Goal: Task Accomplishment & Management: Complete application form

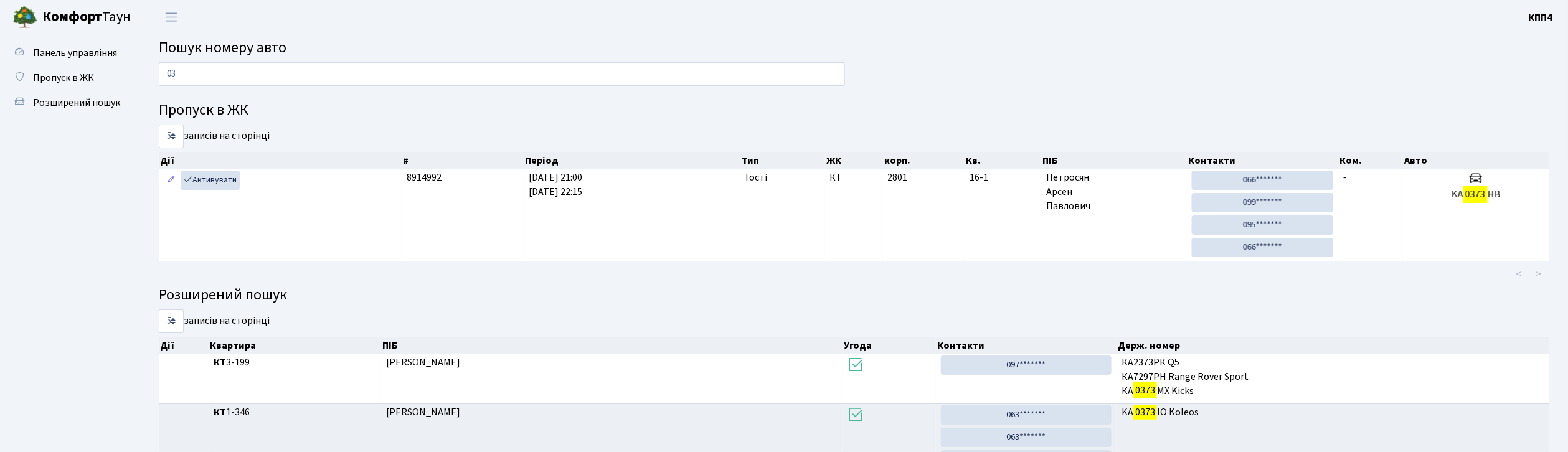
type input "0"
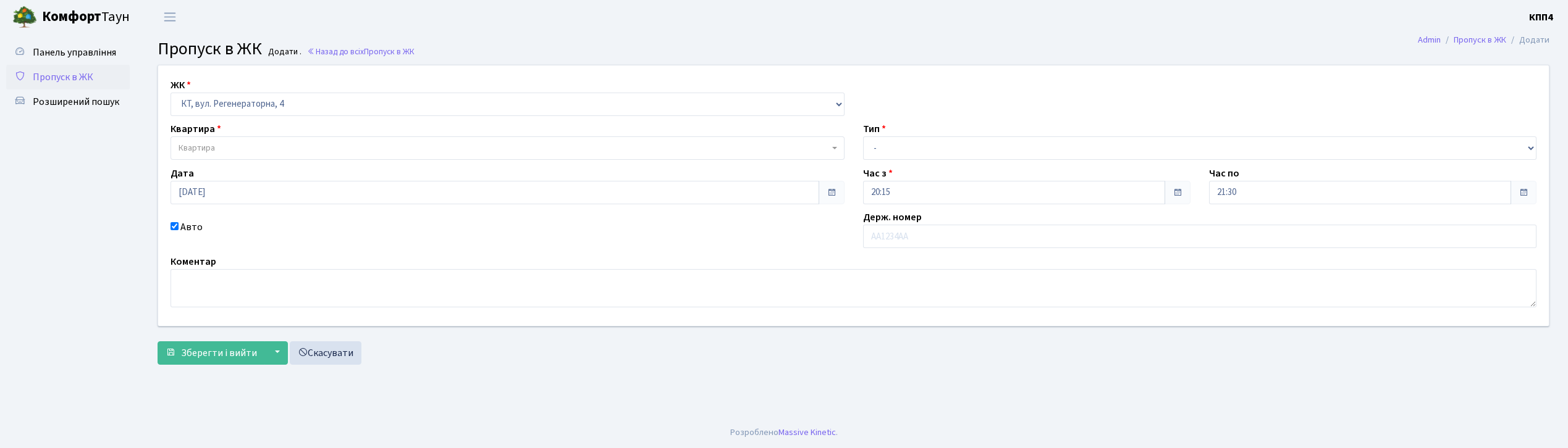
select select "271"
type input "АА5258ТН"
click at [236, 152] on span "Квартира" at bounding box center [504, 147] width 651 height 12
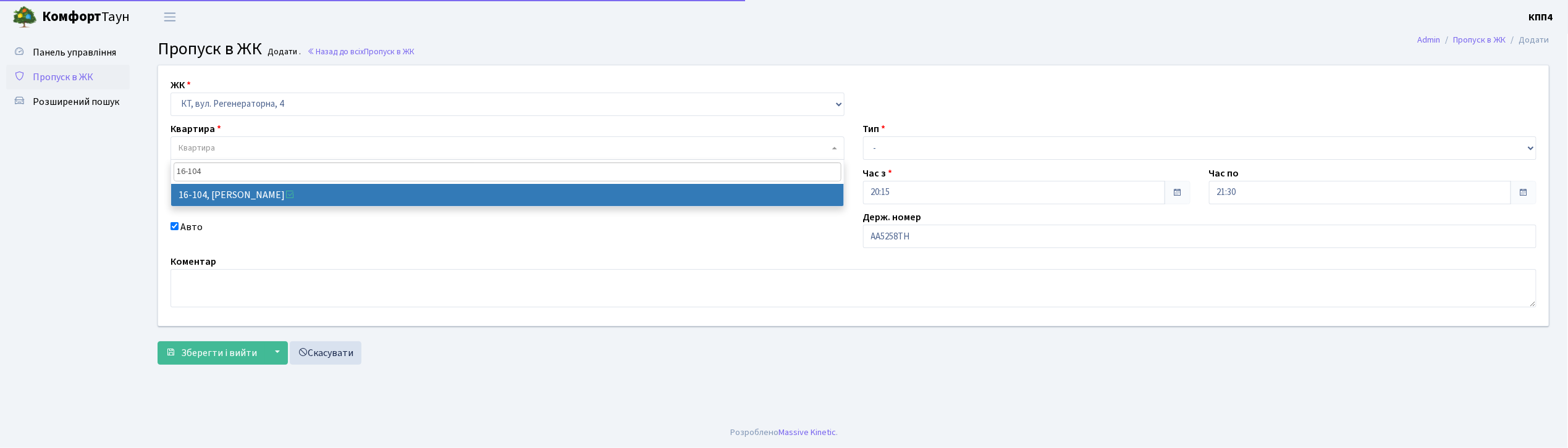
type input "16-104"
select select "8665"
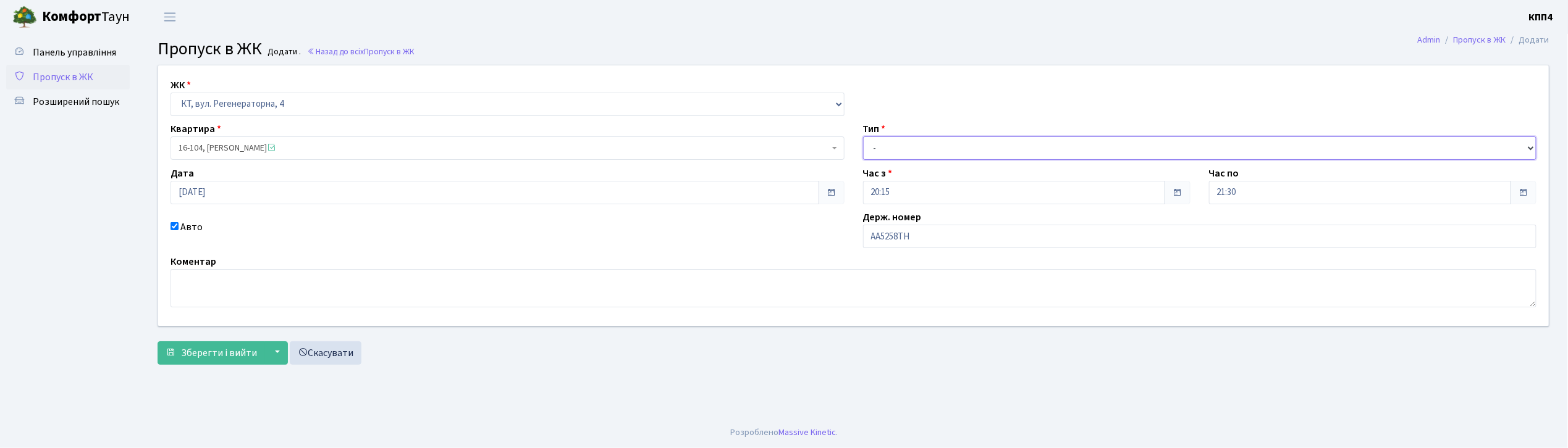
drag, startPoint x: 1026, startPoint y: 137, endPoint x: 1027, endPoint y: 149, distance: 12.0
click at [1027, 144] on select "- Доставка Таксі Гості Сервіс" at bounding box center [1200, 147] width 674 height 24
select select "3"
click at [864, 136] on select "- Доставка Таксі Гості Сервіс" at bounding box center [1200, 147] width 674 height 24
drag, startPoint x: 221, startPoint y: 321, endPoint x: 211, endPoint y: 341, distance: 22.4
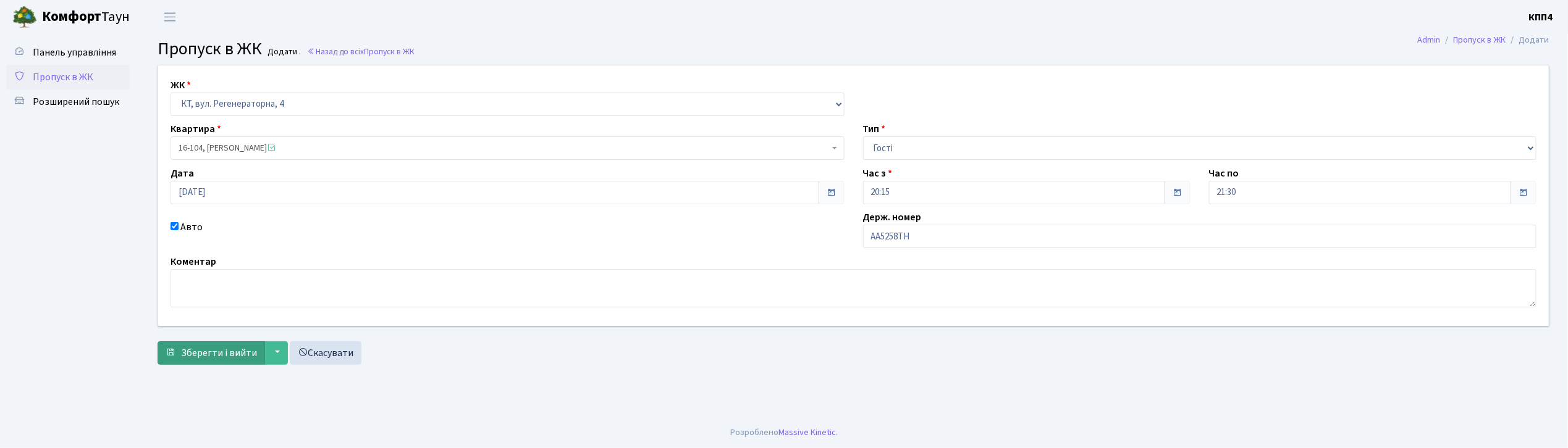
click at [216, 335] on form "ЖК - КТ, вул. Регенераторна, 4 КТ2, просп. Соборності, 17 КТ3, вул. Березнева, …" at bounding box center [853, 215] width 1392 height 300
click at [210, 348] on span "Зберегти і вийти" at bounding box center [219, 353] width 76 height 14
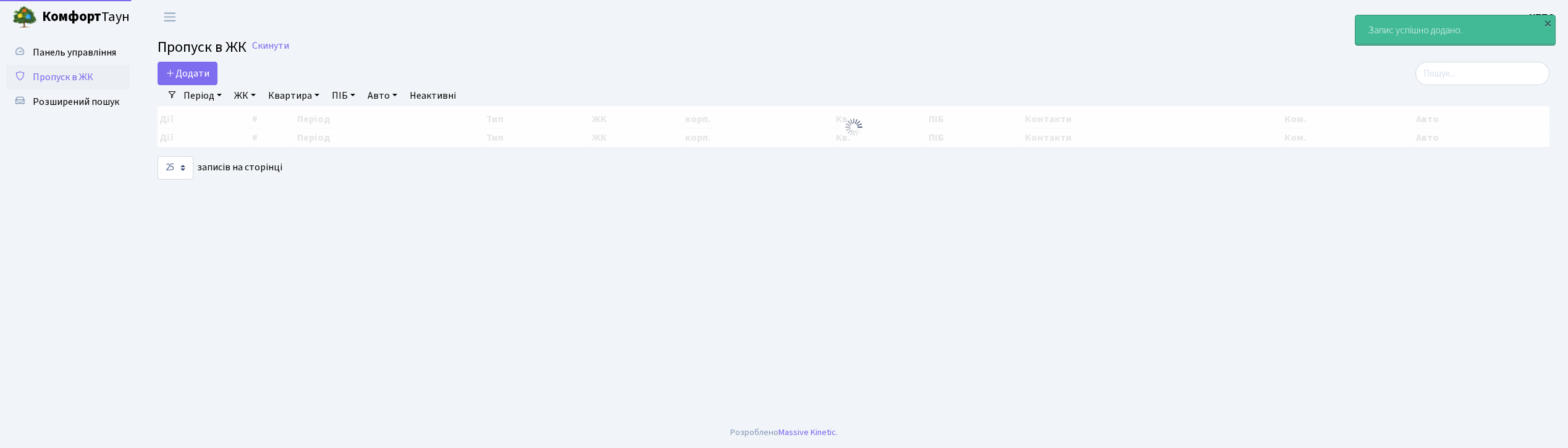
select select "25"
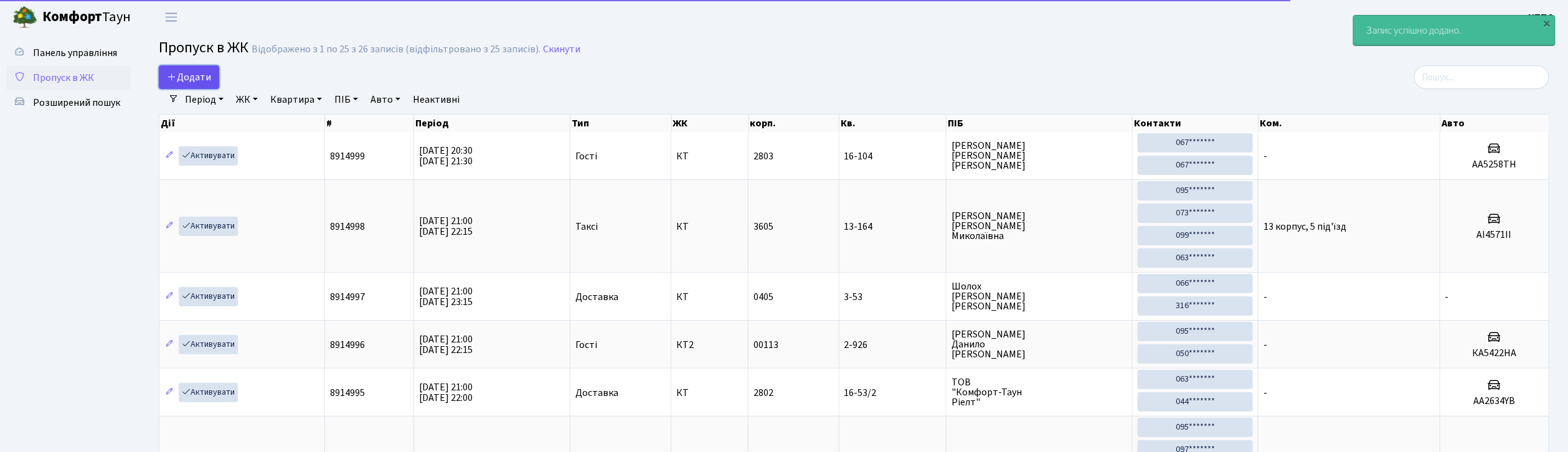
click at [195, 89] on link "Додати" at bounding box center [189, 77] width 61 height 24
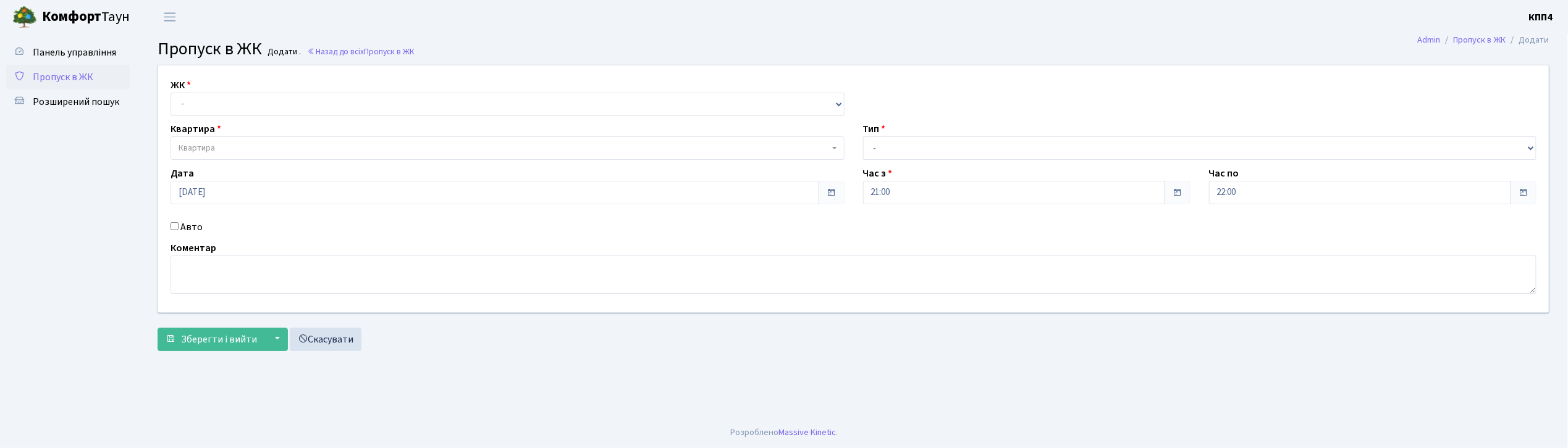
select select "271"
click at [170, 93] on select "- КТ, вул. Регенераторна, 4 КТ2, просп. Соборності, 17 КТ3, вул. Березнева, 16 …" at bounding box center [507, 104] width 674 height 24
select select
click at [201, 230] on label "Авто" at bounding box center [191, 227] width 22 height 15
click at [179, 230] on input "Авто" at bounding box center [174, 226] width 8 height 8
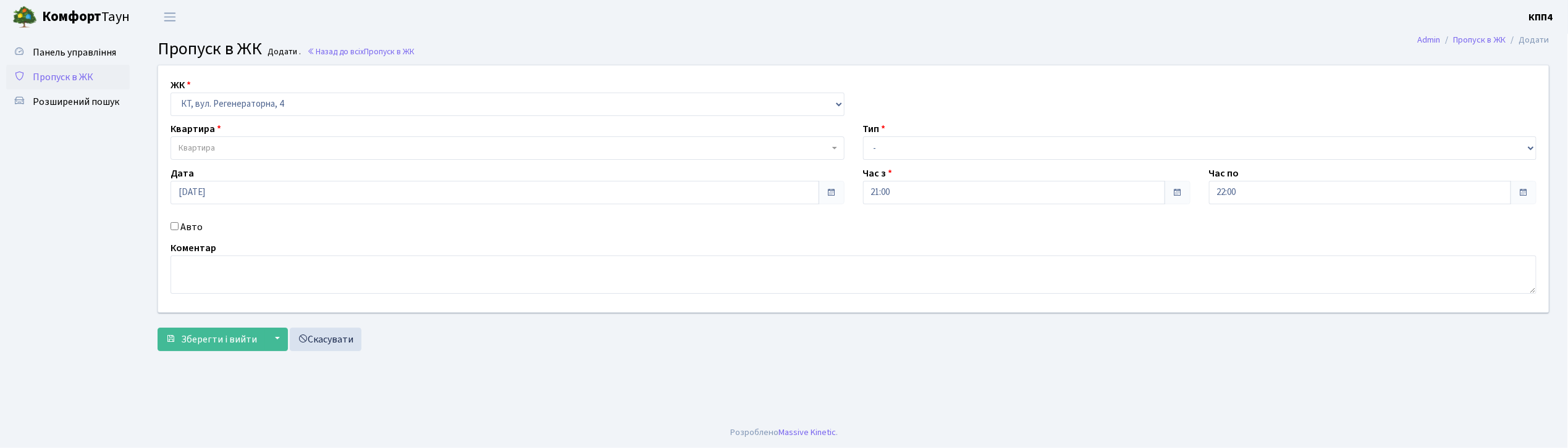
checkbox input "true"
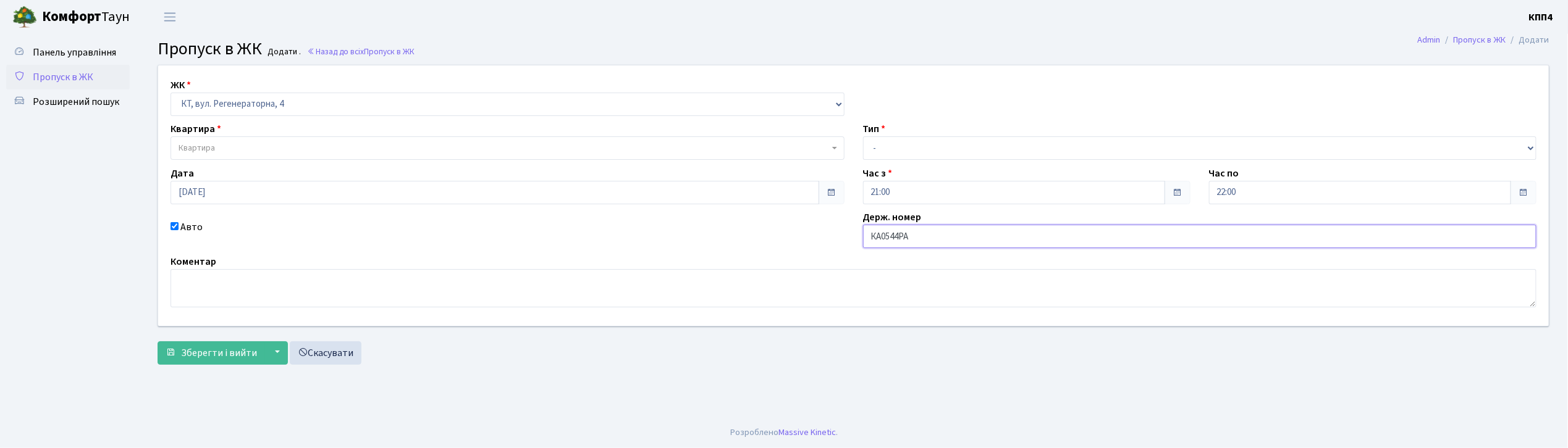
type input "КА0544РА"
click at [261, 152] on span "Квартира" at bounding box center [504, 147] width 651 height 12
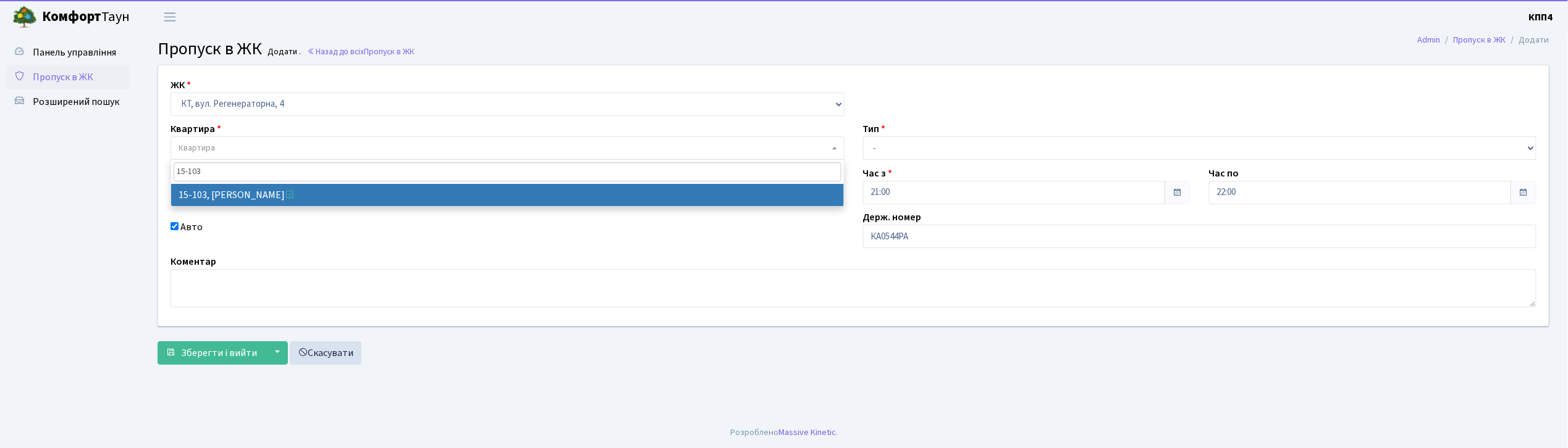
type input "15-103"
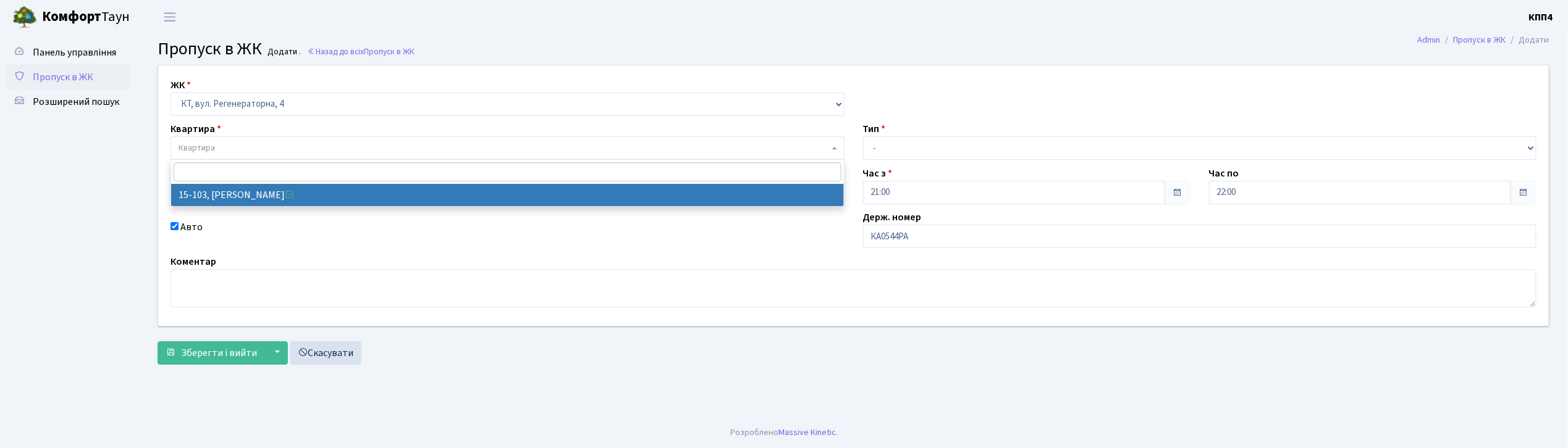
select select "8878"
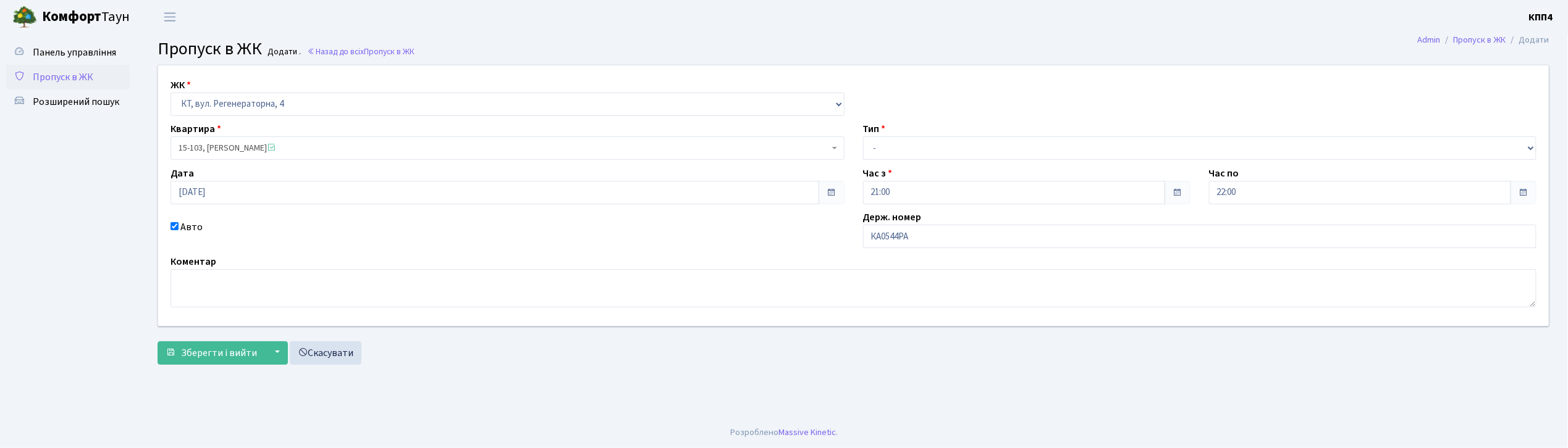
click at [914, 163] on div "ЖК - КТ, вул. Регенераторна, 4 КТ2, просп. Соборності, 17 КТ3, вул. Березнева, …" at bounding box center [854, 195] width 1409 height 261
drag, startPoint x: 932, startPoint y: 144, endPoint x: 932, endPoint y: 153, distance: 9.0
click at [932, 144] on select "- Доставка Таксі Гості Сервіс" at bounding box center [1200, 147] width 674 height 24
click at [864, 136] on select "- Доставка Таксі Гості Сервіс" at bounding box center [1200, 147] width 674 height 24
click at [934, 153] on select "- Доставка Таксі Гості Сервіс" at bounding box center [1200, 147] width 674 height 24
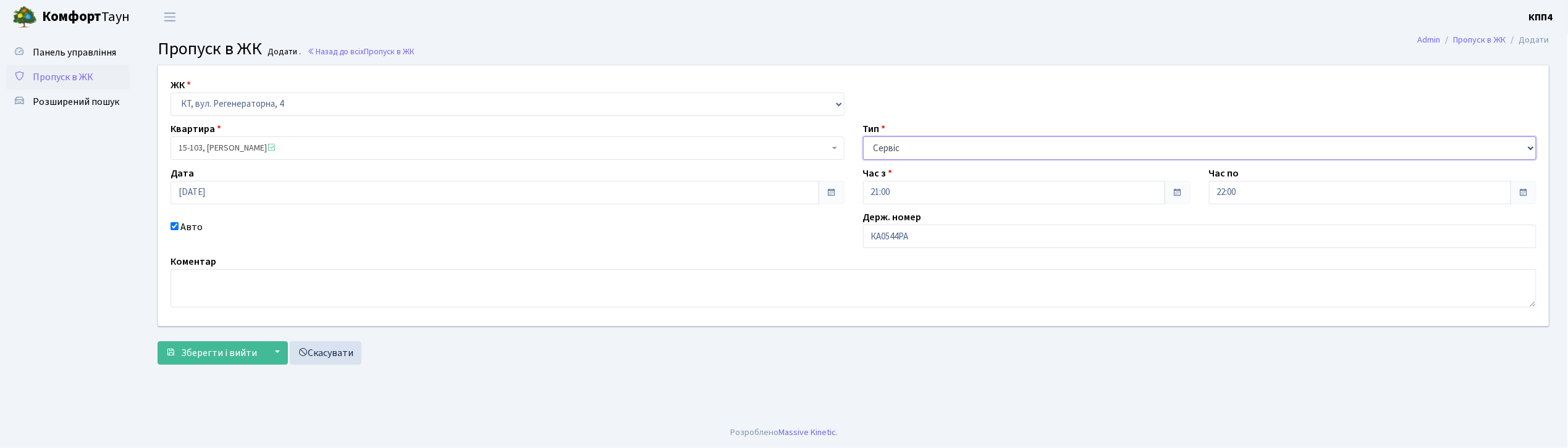
select select "3"
click at [864, 136] on select "- Доставка Таксі Гості Сервіс" at bounding box center [1200, 147] width 674 height 24
click at [215, 349] on span "Зберегти і вийти" at bounding box center [219, 353] width 76 height 14
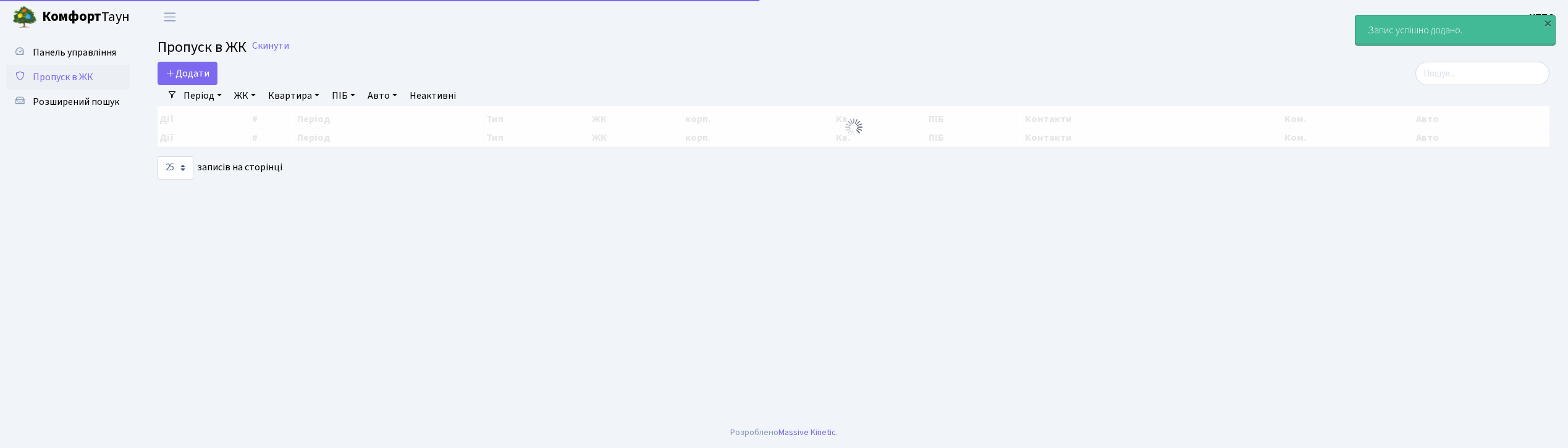
select select "25"
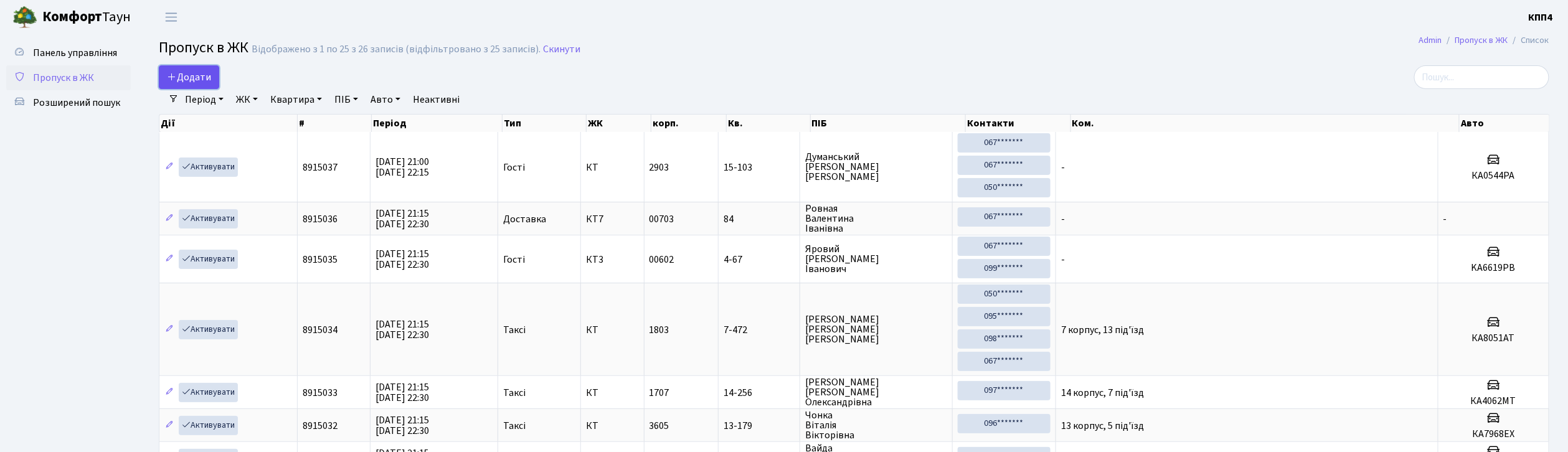
click at [202, 78] on span "Додати" at bounding box center [189, 77] width 44 height 14
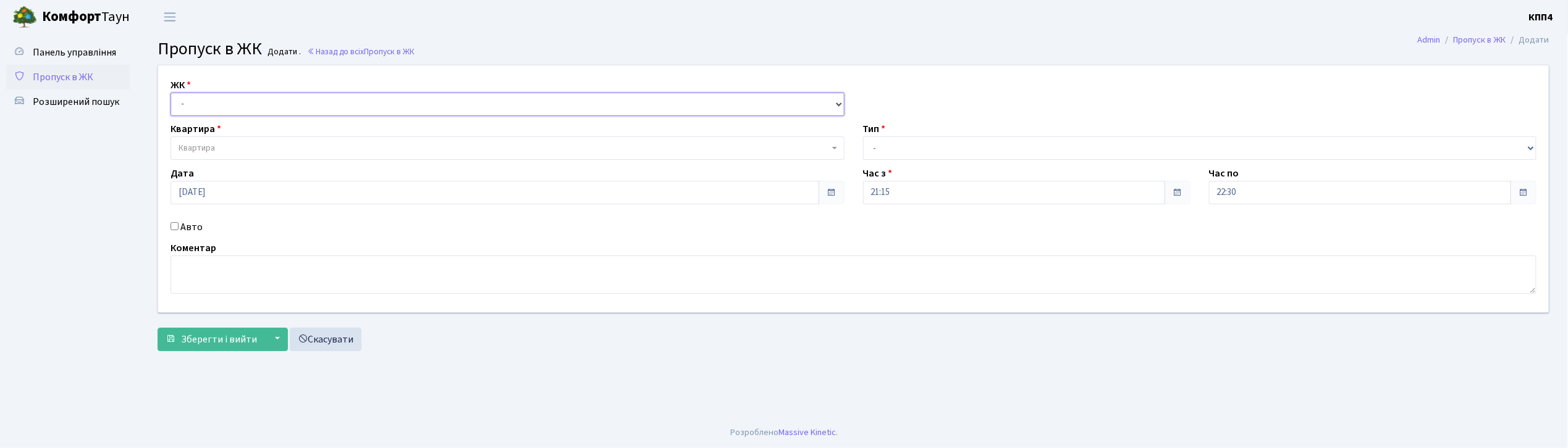
drag, startPoint x: 242, startPoint y: 94, endPoint x: 242, endPoint y: 112, distance: 18.0
click at [242, 94] on select "- КТ, вул. Регенераторна, 4 КТ2, просп. [STREET_ADDRESS] [STREET_ADDRESS] [PERS…" at bounding box center [507, 104] width 674 height 24
select select "271"
click at [170, 93] on select "- КТ, вул. Регенераторна, 4 КТ2, просп. [STREET_ADDRESS] [STREET_ADDRESS] [PERS…" at bounding box center [507, 104] width 674 height 24
select select
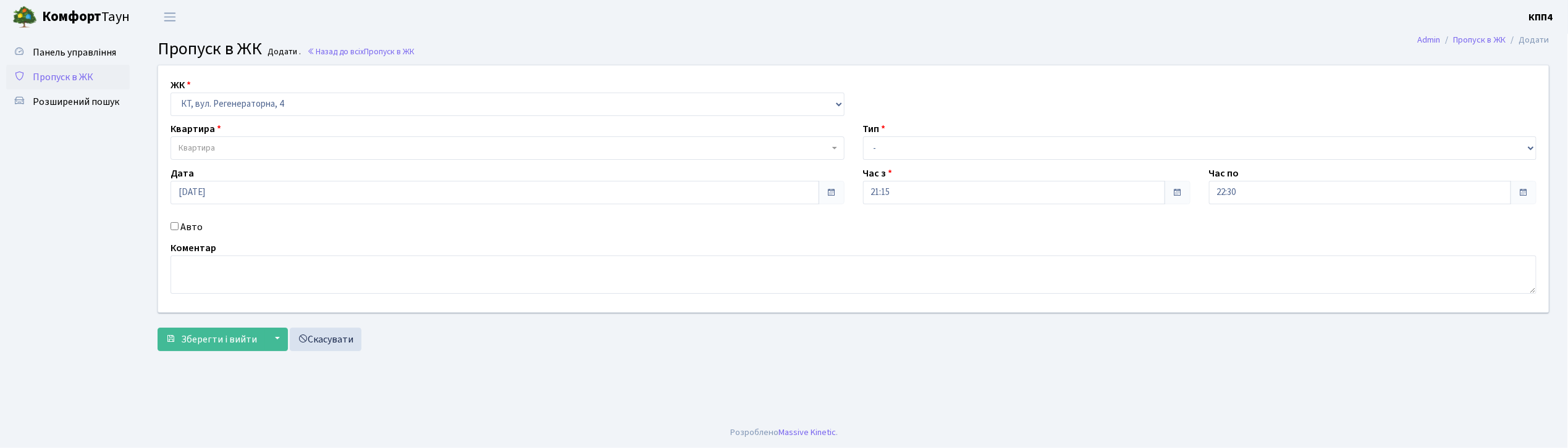
drag, startPoint x: 195, startPoint y: 226, endPoint x: 213, endPoint y: 65, distance: 162.0
click at [194, 226] on label "Авто" at bounding box center [191, 227] width 22 height 15
click at [179, 226] on input "Авто" at bounding box center [174, 226] width 8 height 8
checkbox input "true"
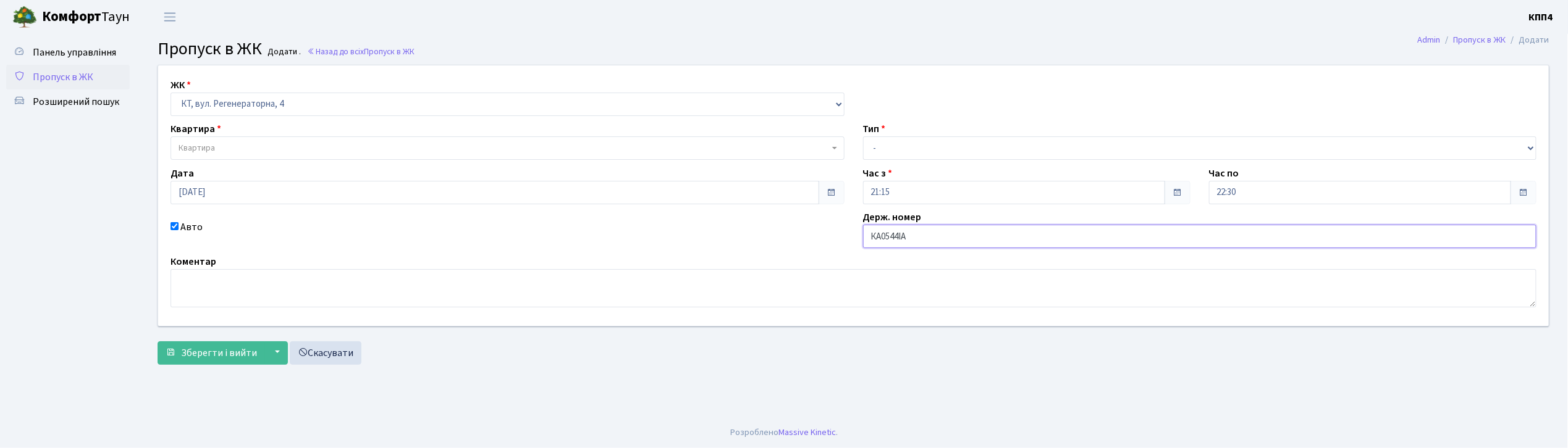
type input "КА0544ІА"
click at [226, 136] on div "Квартира Квартира" at bounding box center [507, 140] width 692 height 38
click at [245, 154] on span "Квартира" at bounding box center [504, 147] width 651 height 12
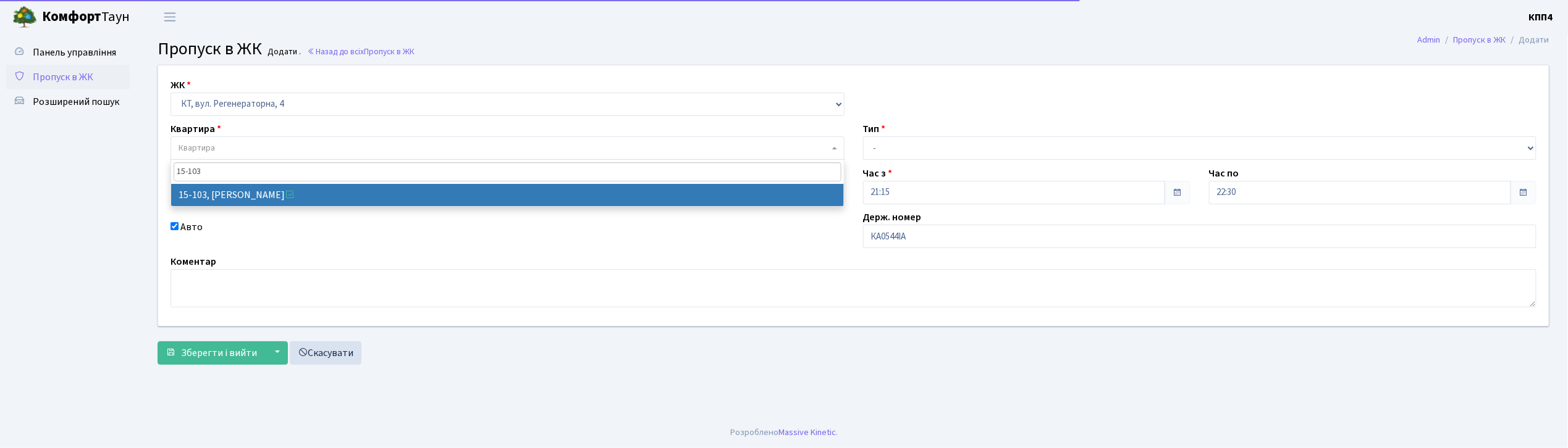
type input "15-103"
drag, startPoint x: 272, startPoint y: 183, endPoint x: 806, endPoint y: 168, distance: 534.2
select select "8878"
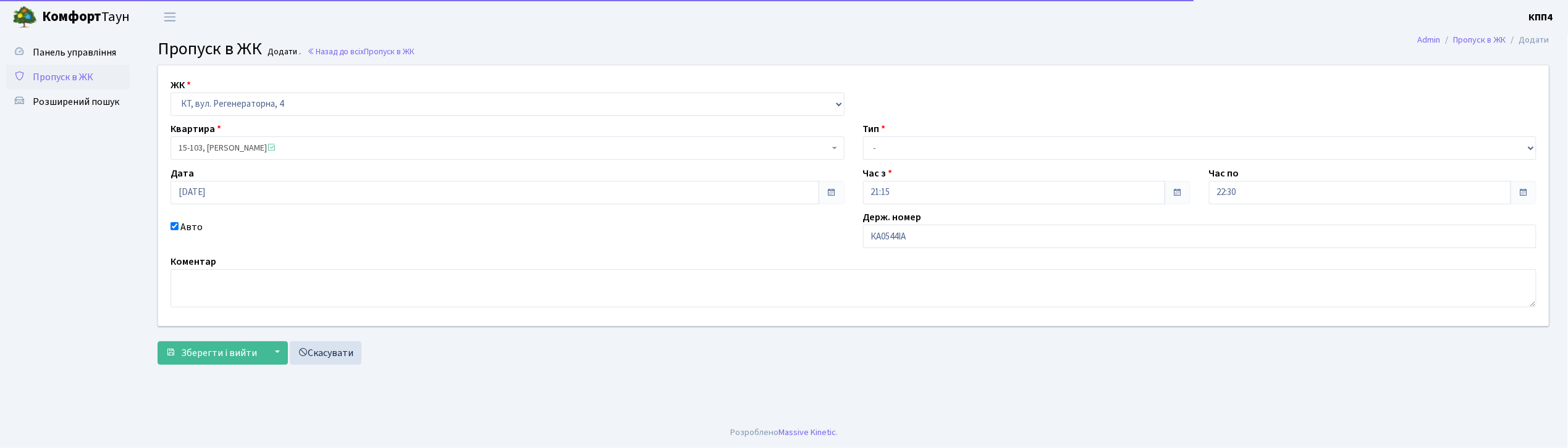
click at [1041, 132] on div "Тип - Доставка Таксі Гості Сервіс" at bounding box center [1199, 140] width 692 height 38
click at [1037, 154] on select "- Доставка Таксі Гості Сервіс" at bounding box center [1200, 147] width 674 height 24
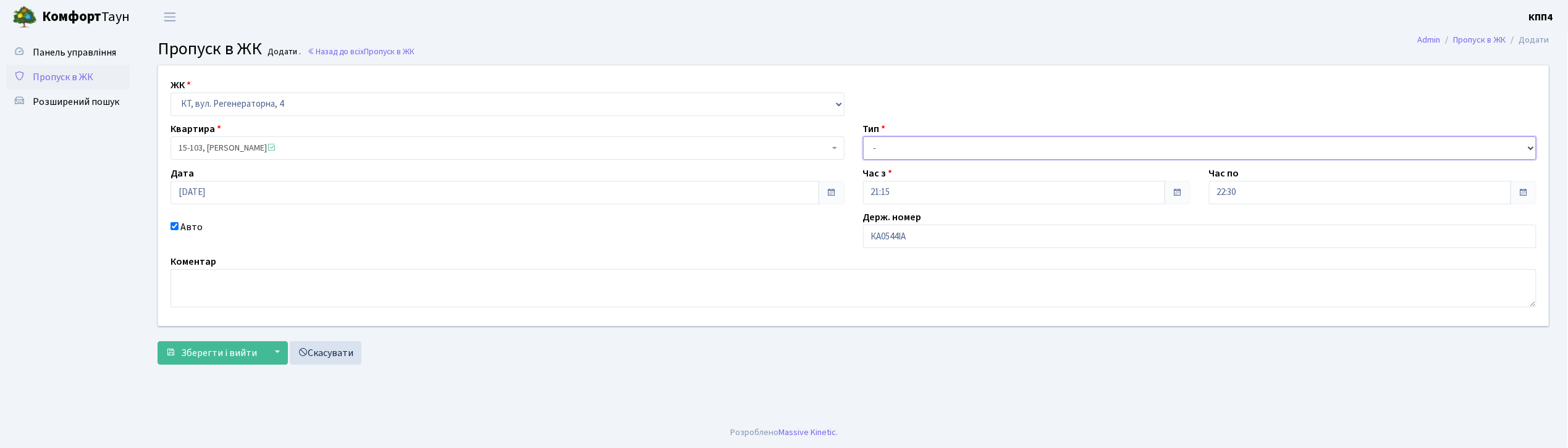
select select "3"
click at [864, 136] on select "- Доставка Таксі Гості Сервіс" at bounding box center [1200, 147] width 674 height 24
click at [246, 349] on span "Зберегти і вийти" at bounding box center [219, 353] width 76 height 14
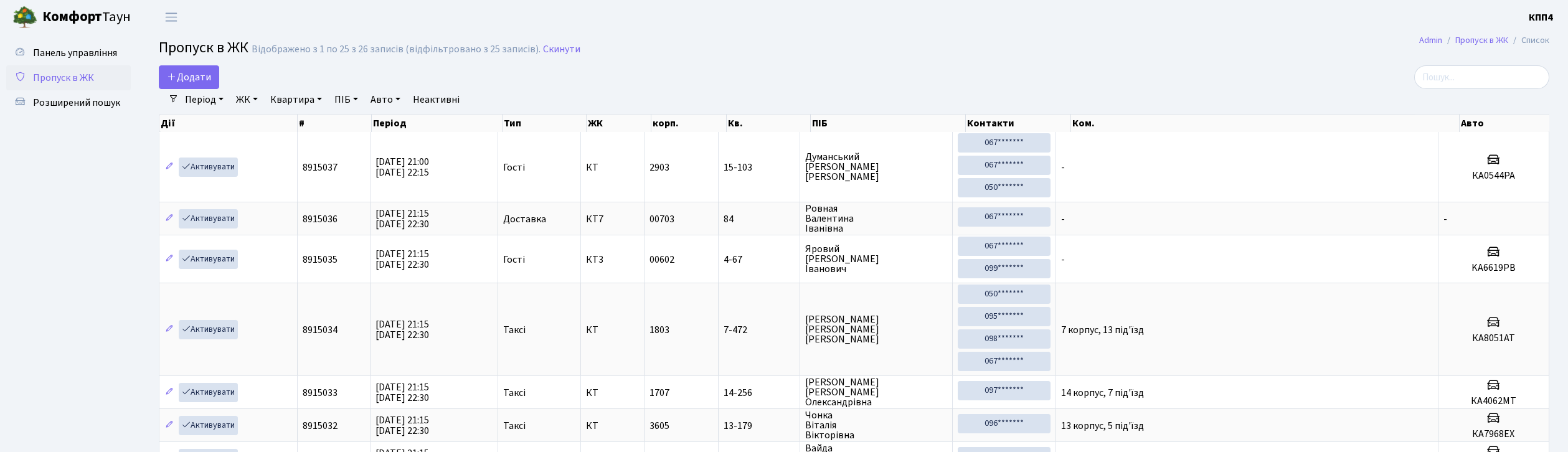
select select "25"
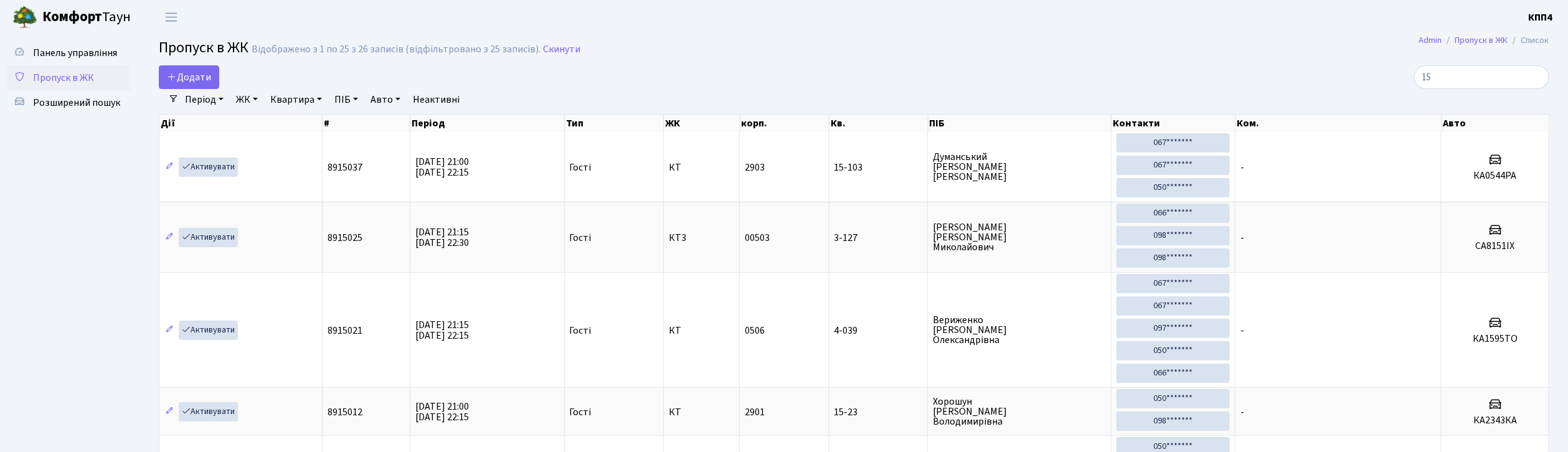
type input "15"
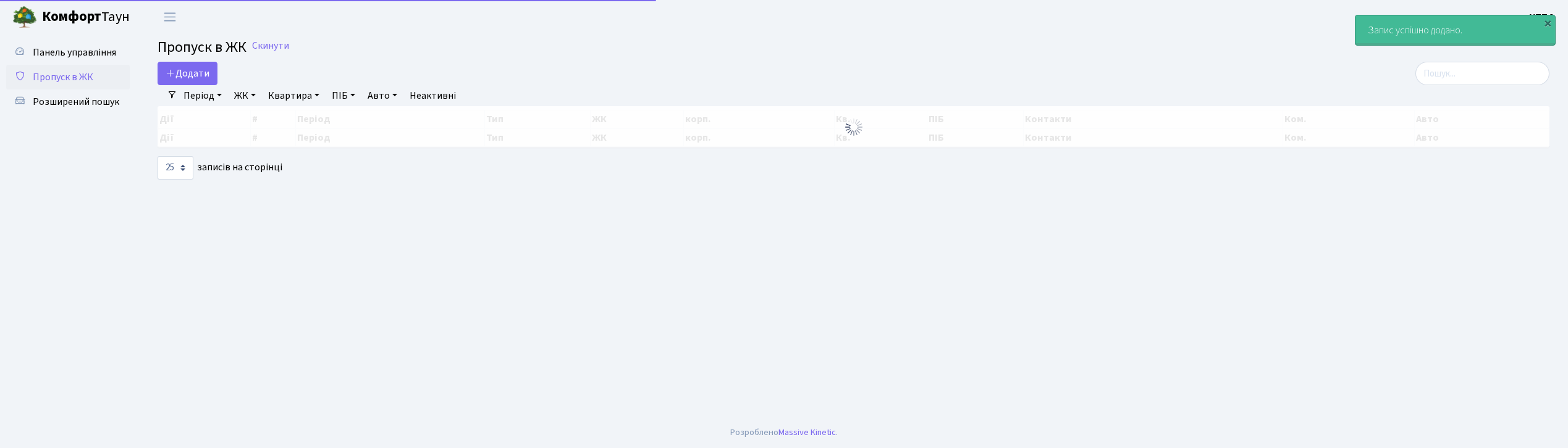
select select "25"
click at [197, 70] on span "Додати" at bounding box center [188, 73] width 44 height 14
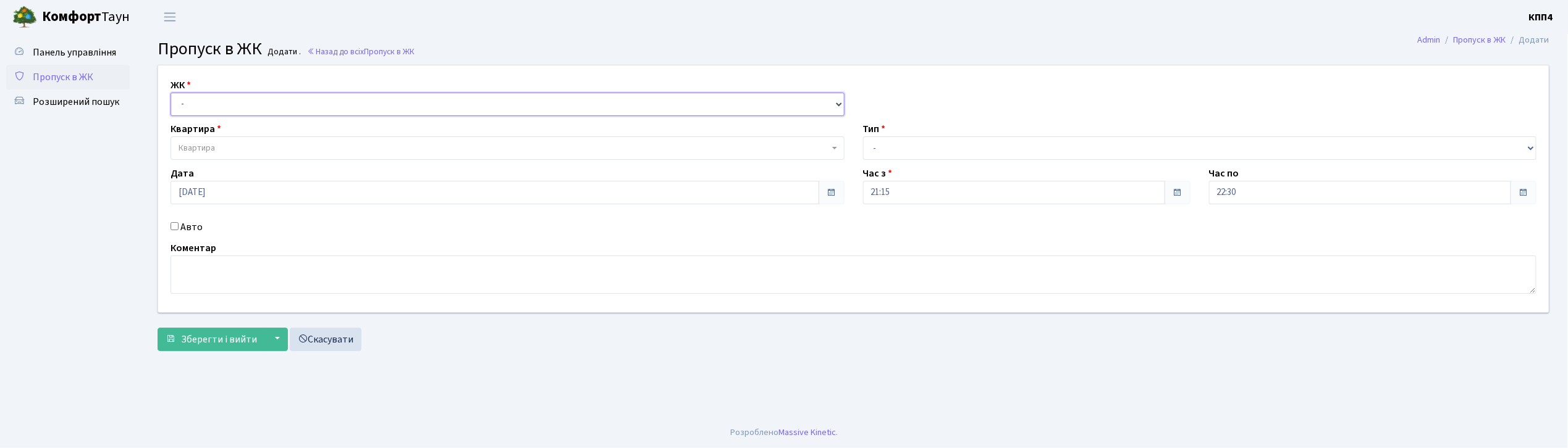
click at [270, 93] on select "- КТ, вул. Регенераторна, 4 КТ2, просп. [STREET_ADDRESS] [STREET_ADDRESS] [PERS…" at bounding box center [507, 104] width 674 height 24
select select "295"
click at [170, 93] on select "- КТ, вул. Регенераторна, 4 КТ2, просп. [STREET_ADDRESS] [STREET_ADDRESS] [PERS…" at bounding box center [507, 104] width 674 height 24
select select
click at [289, 119] on div "ЖК - КТ, вул. Регенераторна, 4 КТ2, просп. [STREET_ADDRESS] [STREET_ADDRESS] [P…" at bounding box center [854, 188] width 1409 height 247
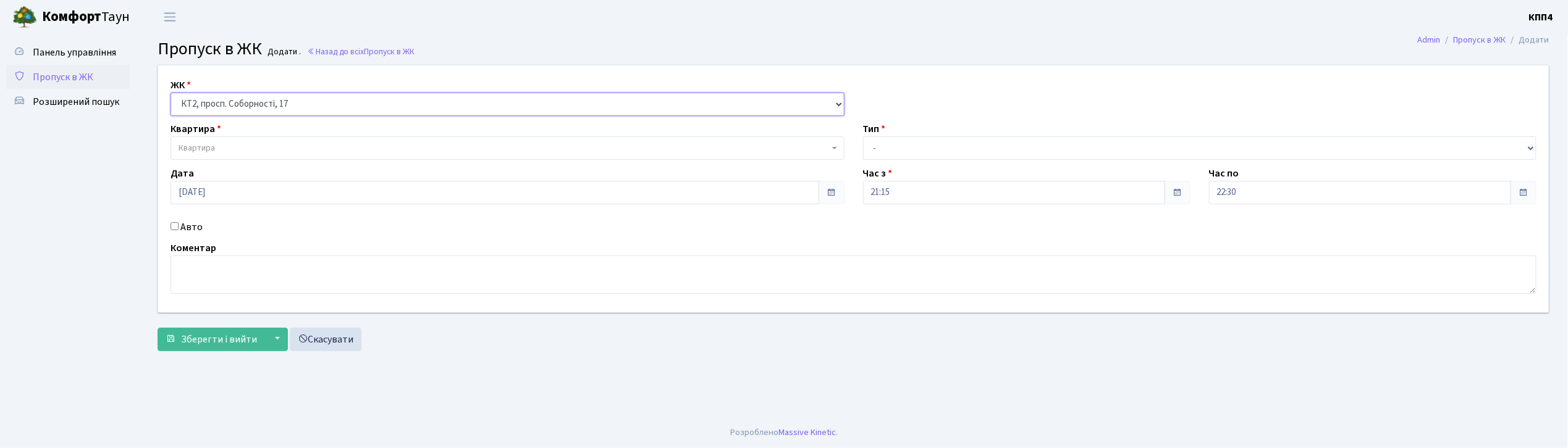
click at [293, 93] on select "- КТ, вул. Регенераторна, 4 КТ2, просп. [STREET_ADDRESS] [STREET_ADDRESS] [PERS…" at bounding box center [507, 104] width 674 height 24
select select "271"
click at [170, 93] on select "- КТ, вул. Регенераторна, 4 КТ2, просп. [STREET_ADDRESS] [STREET_ADDRESS] [PERS…" at bounding box center [507, 104] width 674 height 24
select select
drag, startPoint x: 178, startPoint y: 226, endPoint x: 186, endPoint y: 174, distance: 52.6
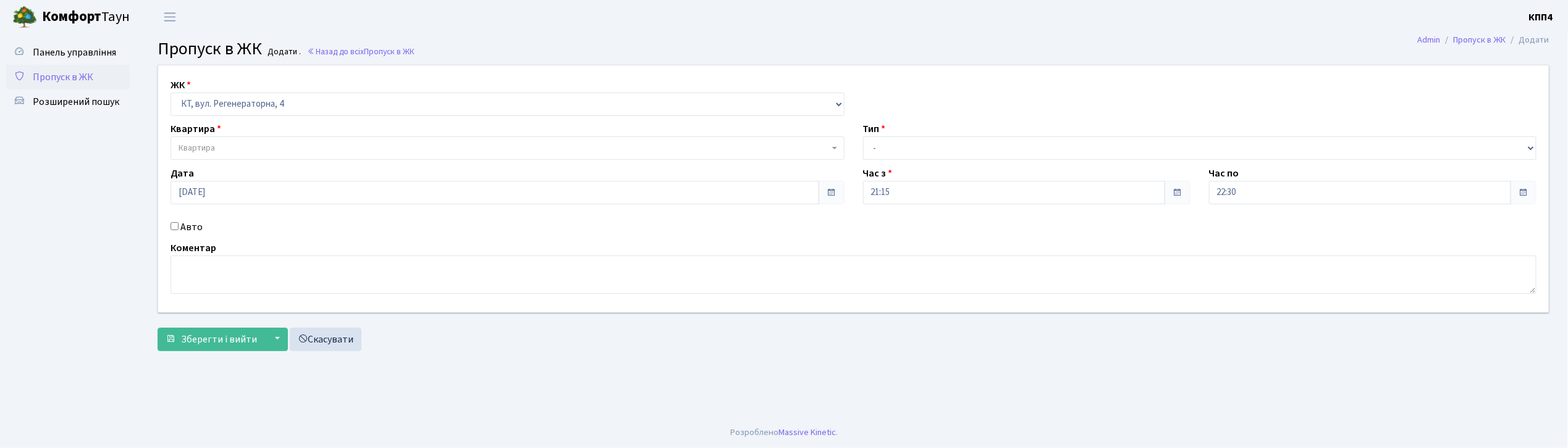
click at [177, 223] on input "Авто" at bounding box center [174, 226] width 8 height 8
checkbox input "true"
